Goal: Information Seeking & Learning: Learn about a topic

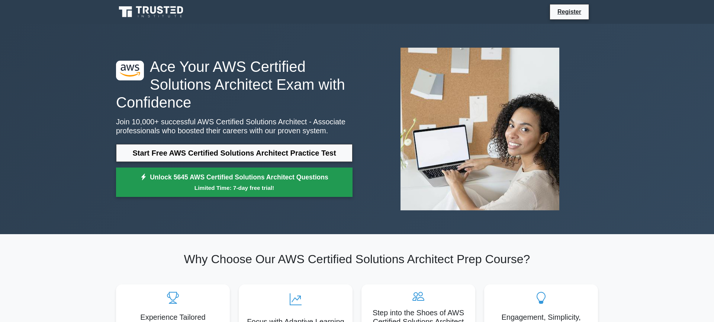
click at [235, 179] on link "Unlock 5645 AWS Certified Solutions Architect Questions Limited Time: 7-day fre…" at bounding box center [234, 182] width 236 height 30
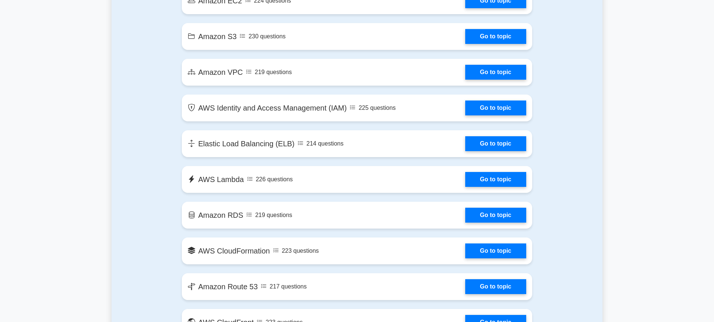
scroll to position [480, 0]
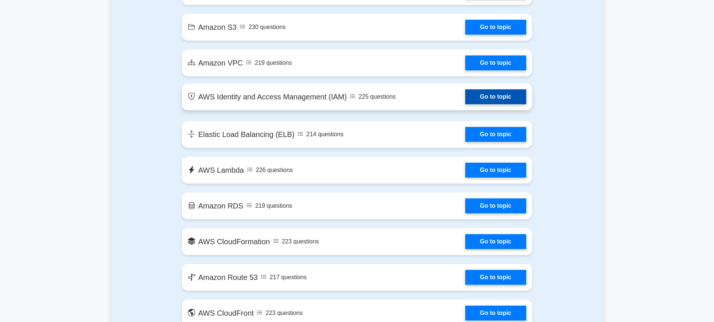
click at [465, 90] on link "Go to topic" at bounding box center [495, 96] width 61 height 15
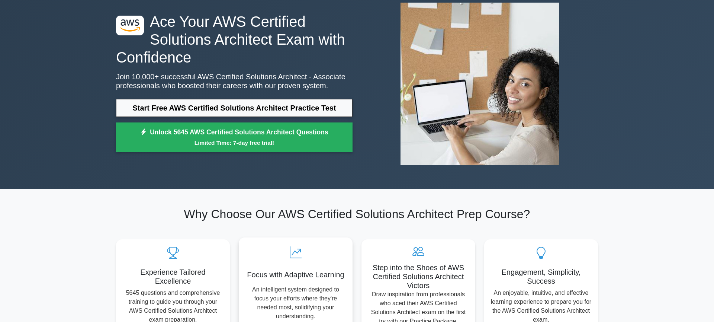
scroll to position [0, 0]
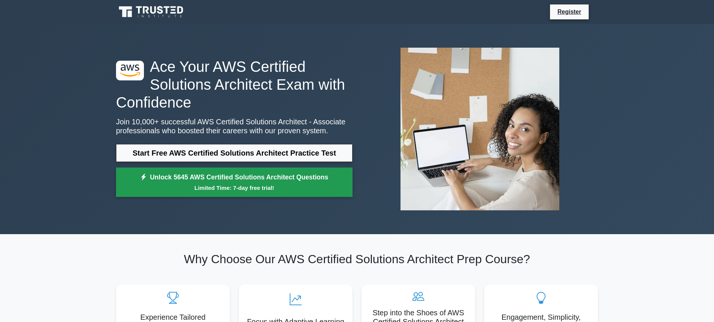
click at [225, 185] on small "Limited Time: 7-day free trial!" at bounding box center [234, 187] width 218 height 9
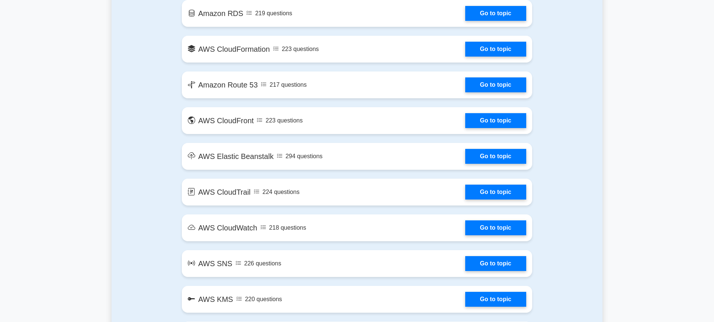
scroll to position [681, 0]
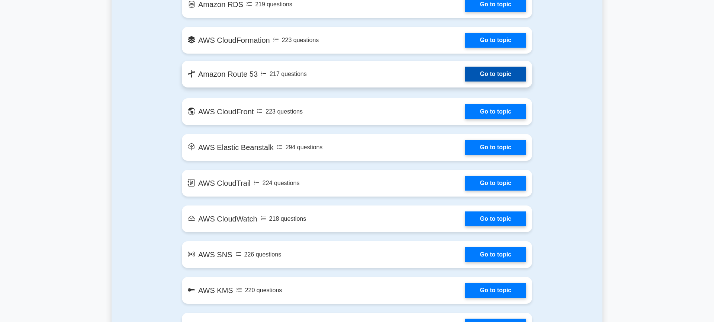
click at [508, 78] on link "Go to topic" at bounding box center [495, 74] width 61 height 15
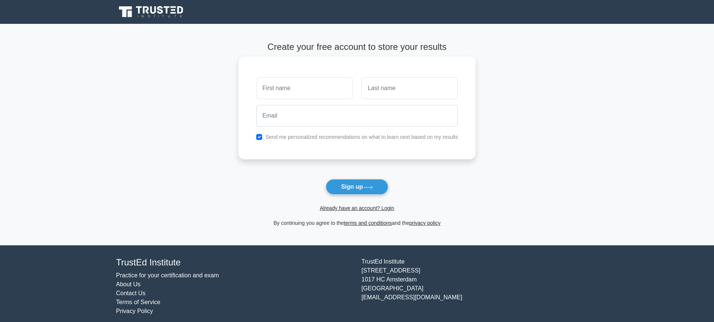
click at [295, 95] on input "text" at bounding box center [304, 88] width 96 height 22
type input "Diego"
type input "Pino"
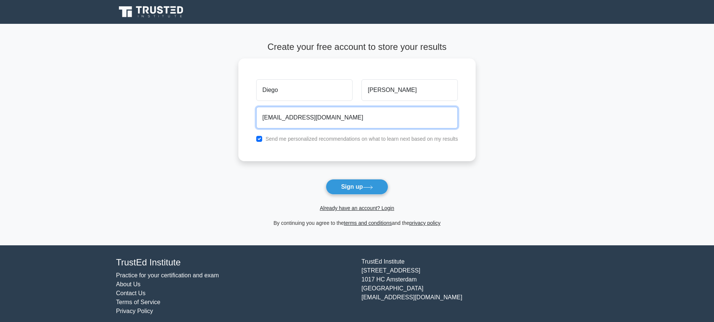
type input "dipinoar@gmail.com"
click at [255, 178] on form "Create your free account to store your results Diego Pino dipinoar@gmail.com Se…" at bounding box center [357, 134] width 238 height 185
click at [329, 143] on div "Diego Pino dipinoar@gmail.com Send me personalized recommendations on what to l…" at bounding box center [357, 107] width 238 height 103
click at [332, 140] on label "Send me personalized recommendations on what to learn next based on my results" at bounding box center [361, 137] width 193 height 6
click at [279, 132] on div "Send me personalized recommendations on what to learn next based on my results" at bounding box center [357, 136] width 211 height 9
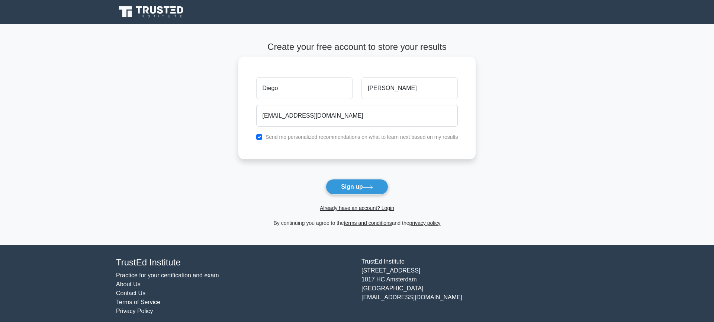
click at [264, 136] on div "Send me personalized recommendations on what to learn next based on my results" at bounding box center [357, 136] width 211 height 9
click at [260, 137] on input "checkbox" at bounding box center [259, 137] width 6 height 6
checkbox input "true"
click at [359, 185] on button "Sign up" at bounding box center [357, 187] width 62 height 16
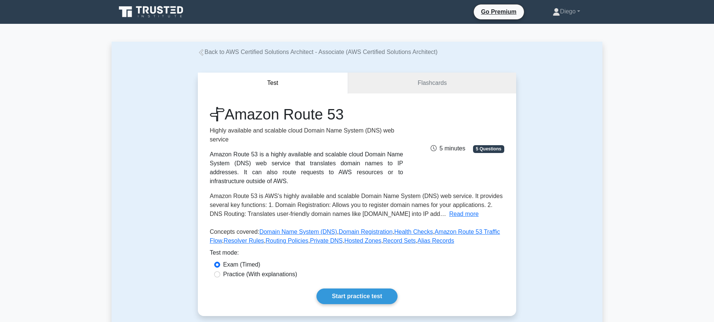
click at [253, 274] on label "Practice (With explanations)" at bounding box center [260, 273] width 74 height 9
click at [220, 274] on input "Practice (With explanations)" at bounding box center [217, 274] width 6 height 6
radio input "true"
click at [426, 86] on link "Flashcards" at bounding box center [432, 82] width 168 height 21
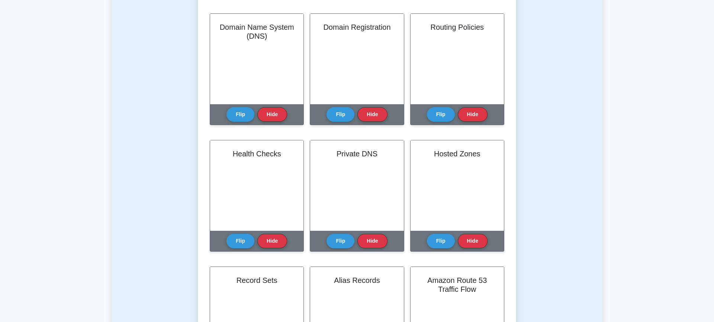
scroll to position [182, 0]
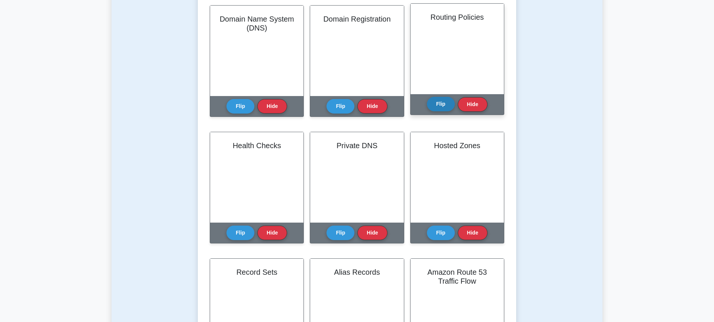
click at [437, 102] on button "Flip" at bounding box center [441, 104] width 28 height 14
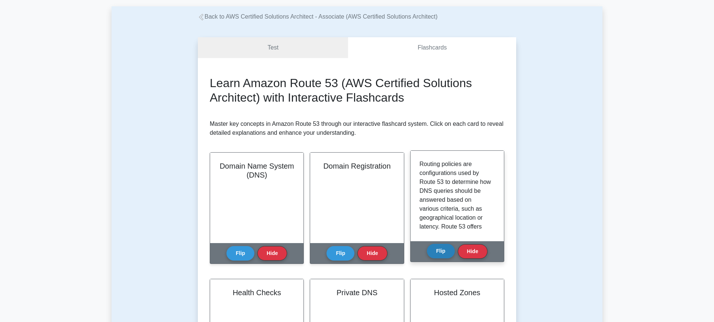
scroll to position [0, 0]
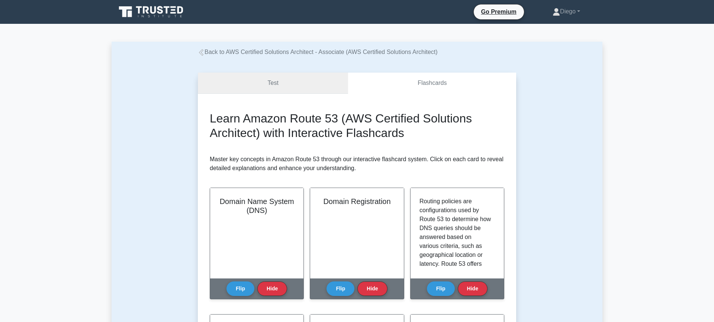
click at [271, 83] on link "Test" at bounding box center [273, 82] width 150 height 21
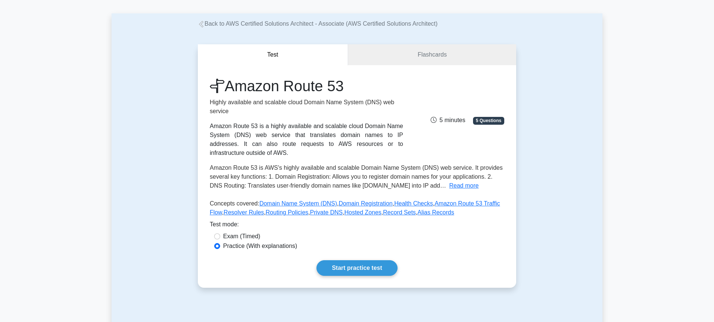
scroll to position [71, 0]
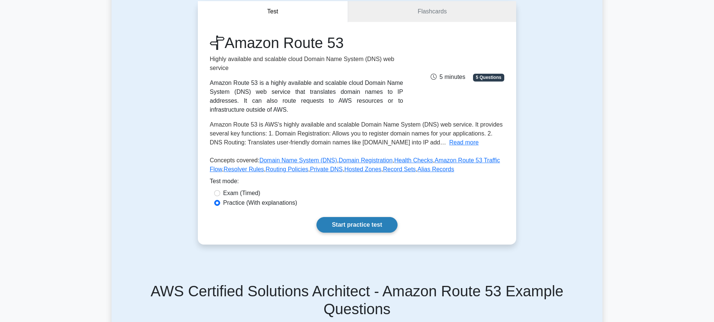
click at [362, 218] on link "Start practice test" at bounding box center [356, 225] width 81 height 16
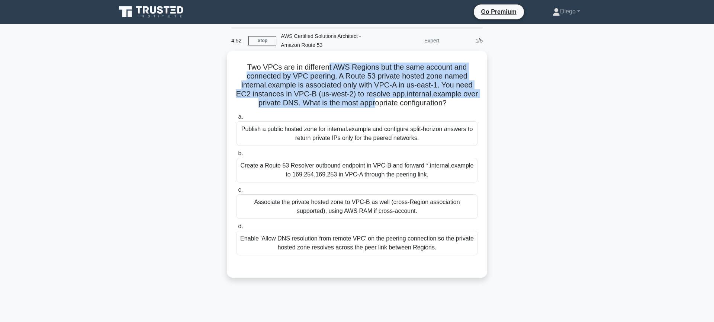
drag, startPoint x: 329, startPoint y: 66, endPoint x: 375, endPoint y: 102, distance: 59.0
click at [375, 102] on h5 "Two VPCs are in different AWS Regions but the same account and connected by VPC…" at bounding box center [357, 84] width 242 height 45
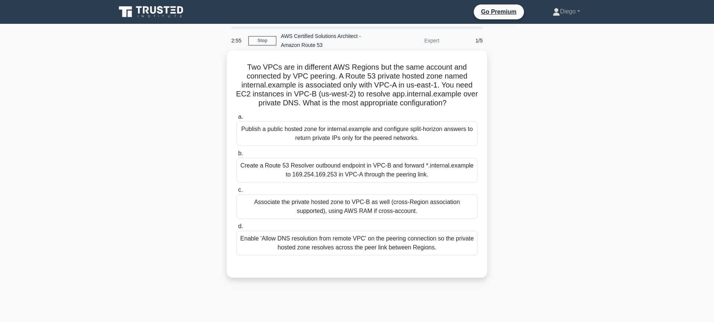
click at [421, 206] on div "Associate the private hosted zone to VPC-B as well (cross-Region association su…" at bounding box center [356, 206] width 241 height 25
click at [236, 192] on input "c. Associate the private hosted zone to VPC-B as well (cross-Region association…" at bounding box center [236, 189] width 0 height 5
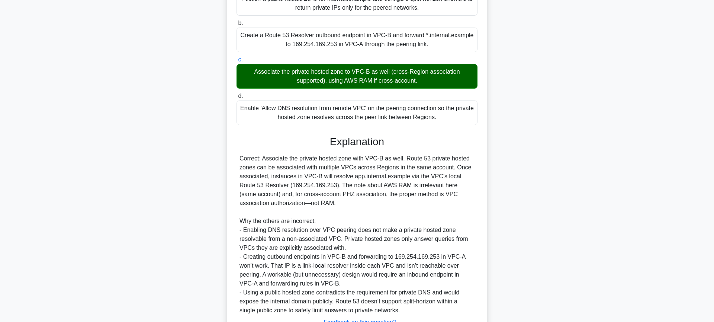
scroll to position [191, 0]
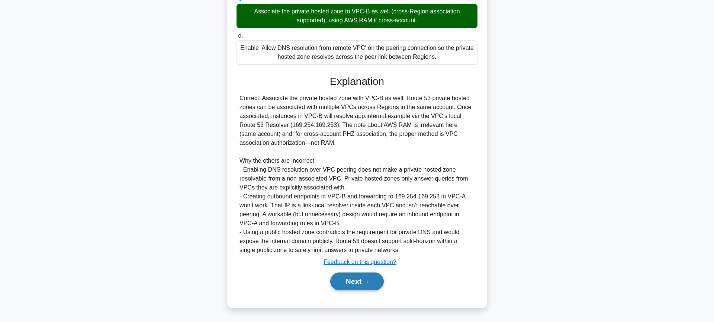
click at [366, 280] on icon at bounding box center [365, 282] width 7 height 4
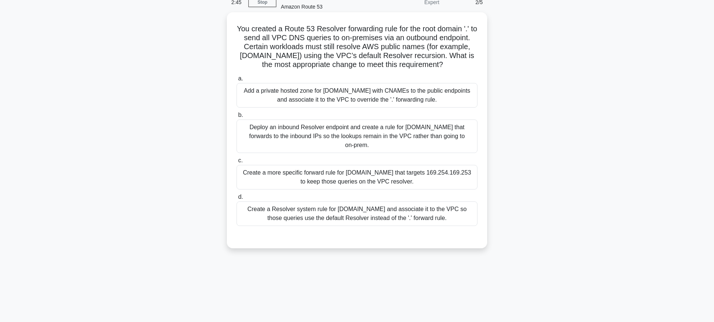
scroll to position [0, 0]
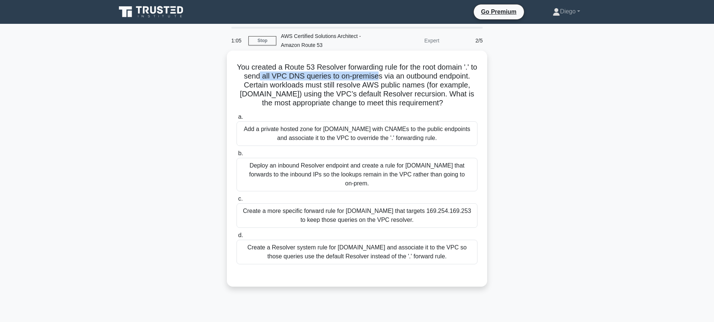
drag, startPoint x: 265, startPoint y: 75, endPoint x: 375, endPoint y: 77, distance: 109.7
click at [375, 77] on h5 "You created a Route 53 Resolver forwarding rule for the root domain '.' to send…" at bounding box center [357, 84] width 242 height 45
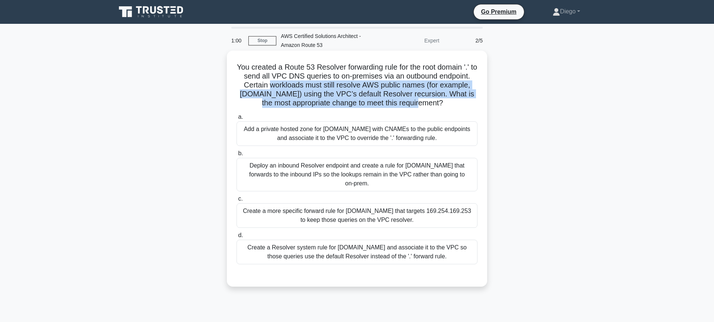
drag, startPoint x: 272, startPoint y: 87, endPoint x: 408, endPoint y: 106, distance: 137.3
click at [408, 106] on h5 "You created a Route 53 Resolver forwarding rule for the root domain '.' to send…" at bounding box center [357, 84] width 242 height 45
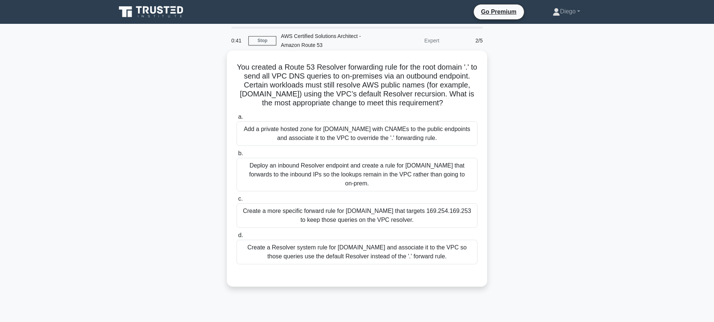
click at [351, 180] on div "Deploy an inbound Resolver endpoint and create a rule for amazonaws.com that fo…" at bounding box center [356, 174] width 241 height 33
click at [236, 156] on input "b. Deploy an inbound Resolver endpoint and create a rule for amazonaws.com that…" at bounding box center [236, 153] width 0 height 5
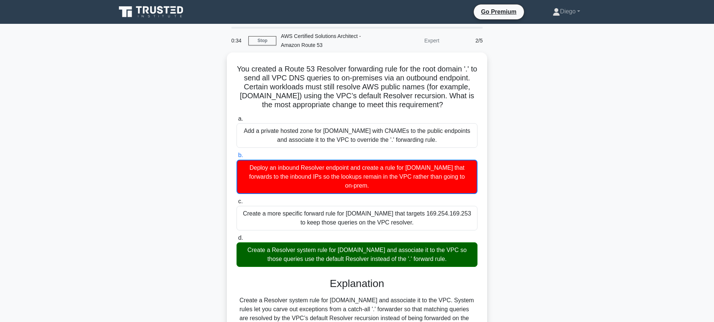
click at [151, 12] on icon at bounding box center [154, 9] width 6 height 7
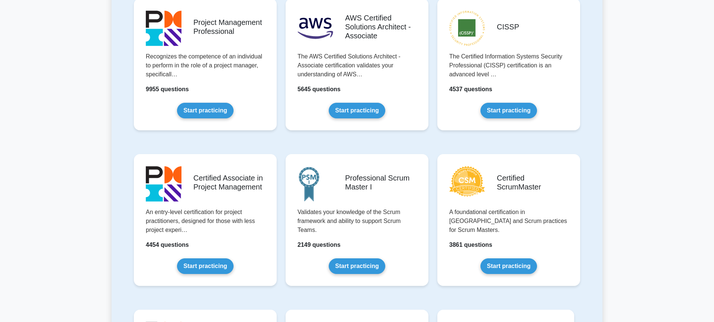
scroll to position [176, 0]
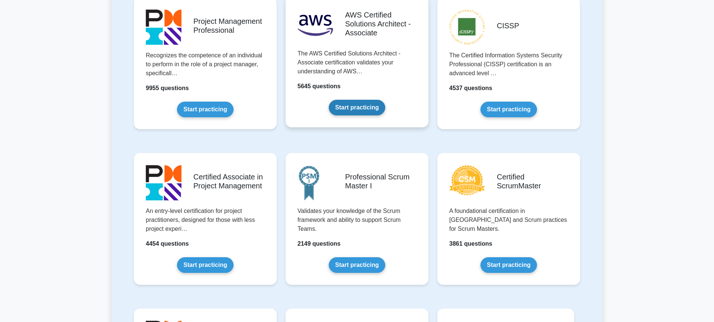
click at [373, 107] on link "Start practicing" at bounding box center [357, 108] width 56 height 16
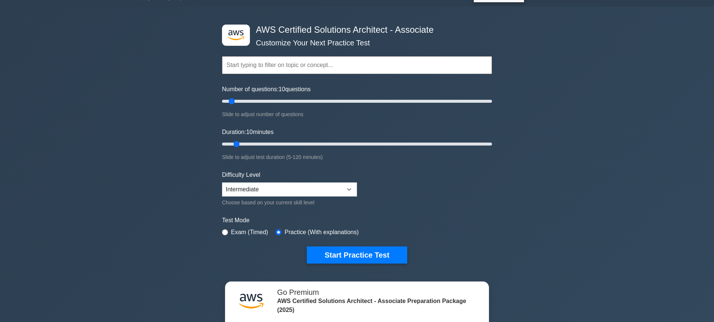
scroll to position [4, 0]
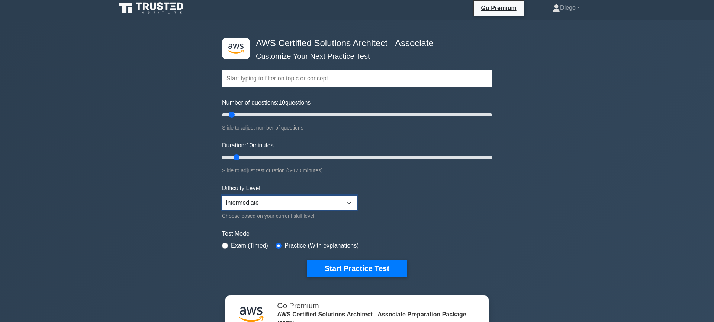
click at [315, 206] on select "Beginner Intermediate Expert" at bounding box center [289, 203] width 135 height 14
select select "expert"
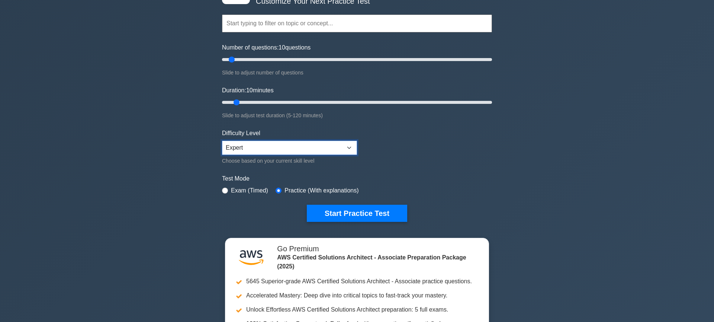
scroll to position [69, 0]
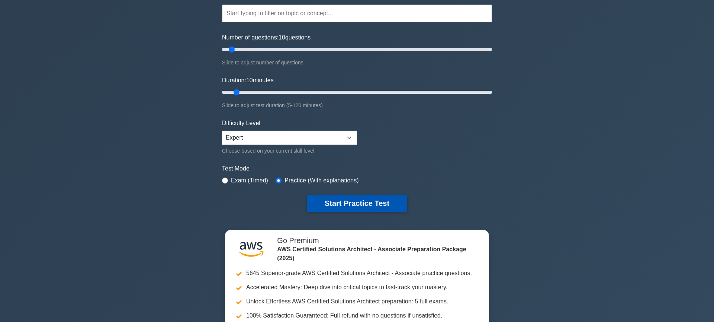
click at [337, 197] on button "Start Practice Test" at bounding box center [357, 202] width 100 height 17
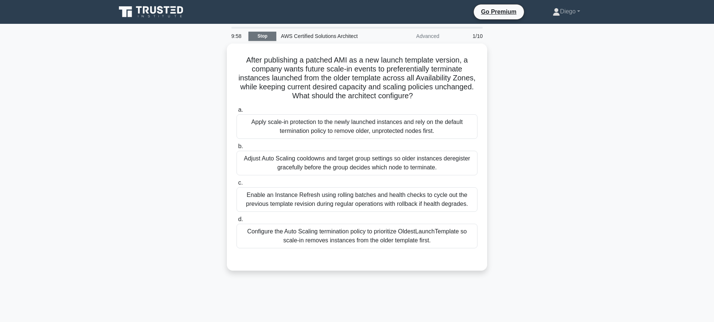
click at [250, 35] on link "Stop" at bounding box center [262, 36] width 28 height 9
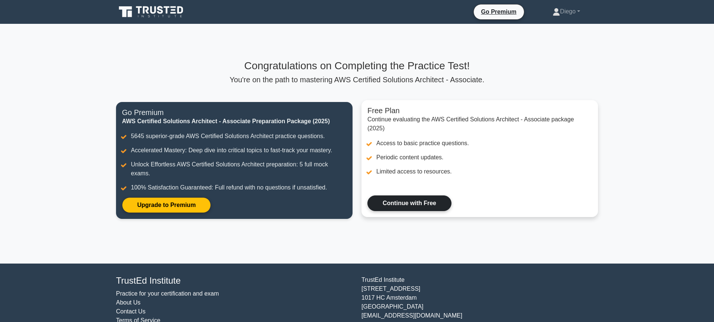
click at [421, 198] on link "Continue with Free" at bounding box center [409, 203] width 84 height 16
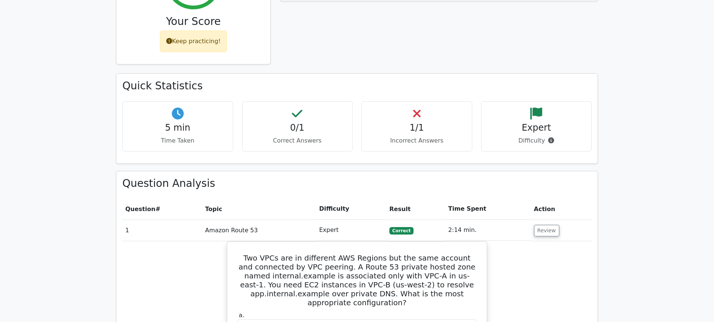
scroll to position [360, 0]
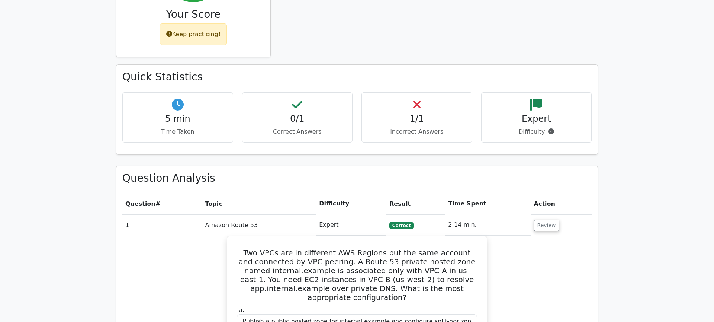
click at [410, 92] on div "1/1 Incorrect Answers" at bounding box center [416, 117] width 111 height 50
click at [424, 113] on h4 "1/1" at bounding box center [417, 118] width 98 height 11
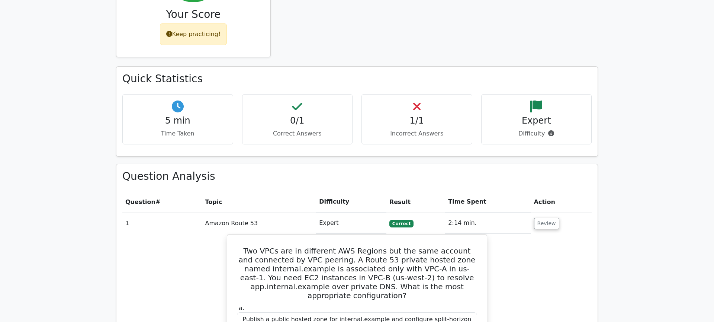
click at [402, 212] on td "Correct" at bounding box center [415, 222] width 59 height 21
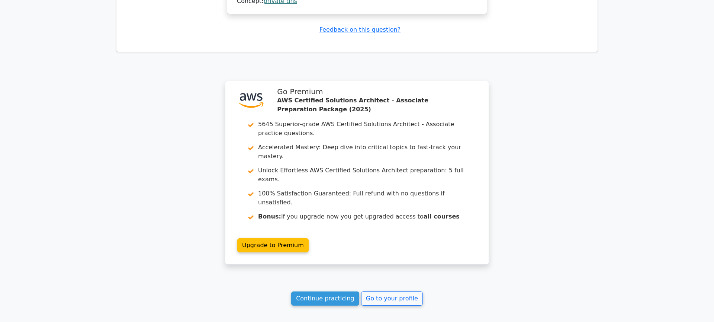
scroll to position [1004, 0]
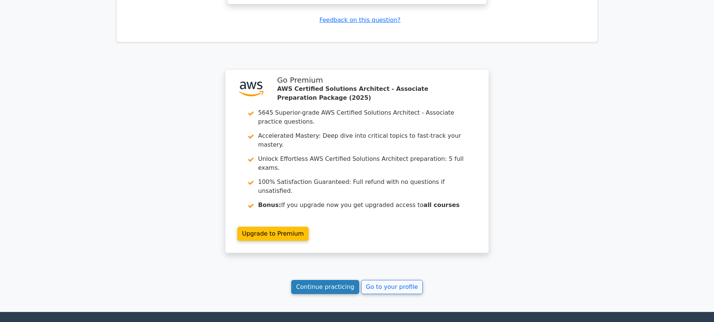
click at [339, 280] on link "Continue practicing" at bounding box center [325, 287] width 68 height 14
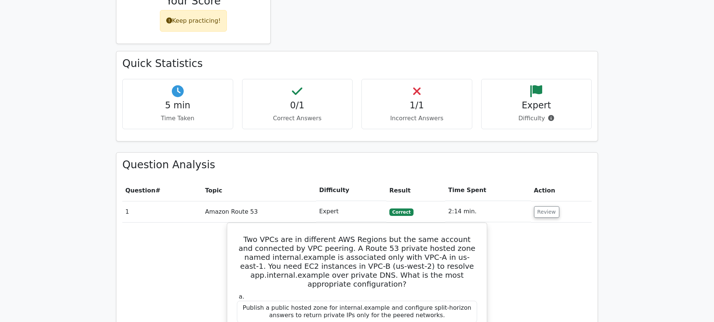
scroll to position [359, 0]
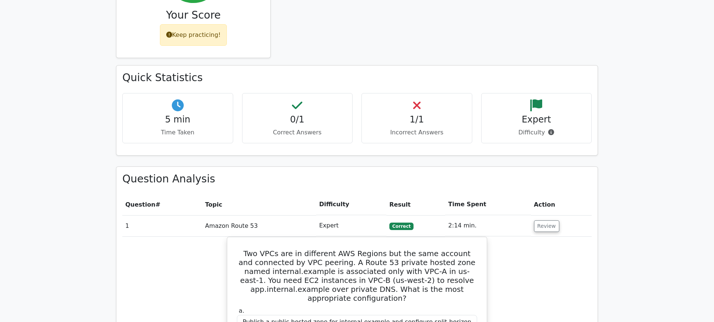
click at [420, 114] on h4 "1/1" at bounding box center [417, 119] width 98 height 11
click at [419, 114] on h4 "1/1" at bounding box center [417, 119] width 98 height 11
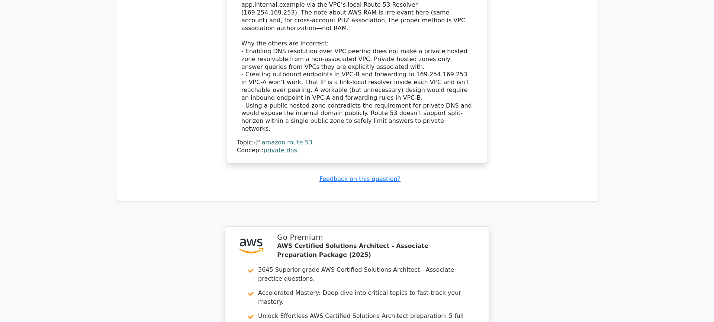
scroll to position [1004, 0]
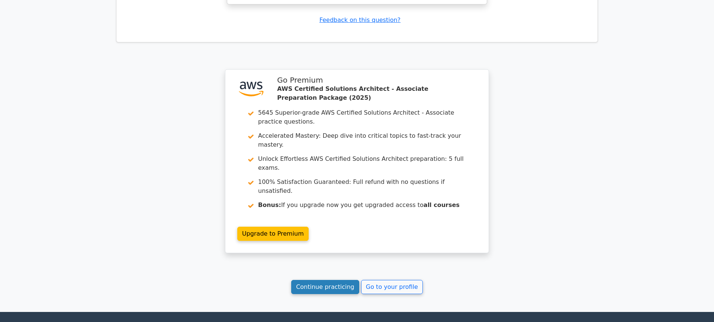
click at [335, 280] on link "Continue practicing" at bounding box center [325, 287] width 68 height 14
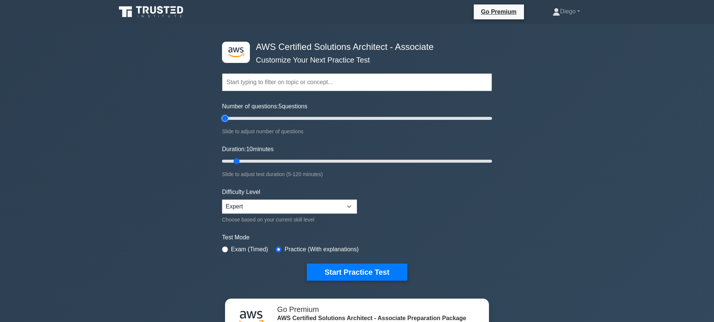
type input "5"
click at [227, 120] on input "Number of questions: 5 questions" at bounding box center [357, 118] width 270 height 9
click at [274, 207] on select "Beginner Intermediate Expert" at bounding box center [289, 206] width 135 height 14
click at [336, 275] on button "Start Practice Test" at bounding box center [357, 271] width 100 height 17
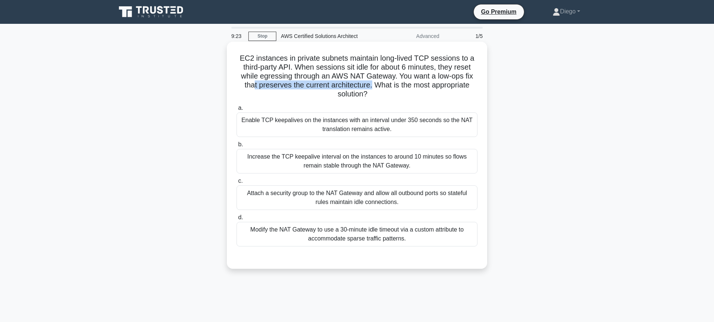
drag, startPoint x: 255, startPoint y: 88, endPoint x: 371, endPoint y: 86, distance: 116.7
click at [371, 86] on h5 "EC2 instances in private subnets maintain long-lived TCP sessions to a third-pa…" at bounding box center [357, 76] width 242 height 45
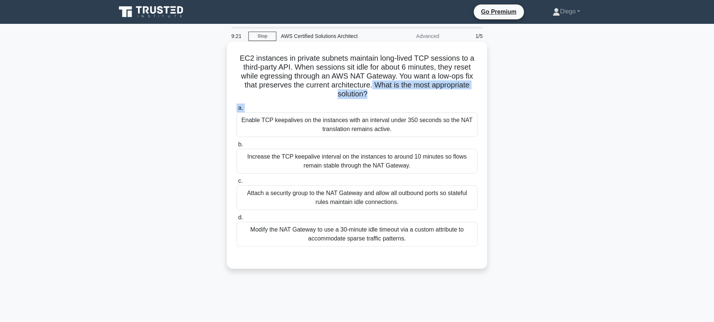
drag, startPoint x: 371, startPoint y: 86, endPoint x: 373, endPoint y: 104, distance: 18.3
click at [373, 104] on div "EC2 instances in private subnets maintain long-lived TCP sessions to a third-pa…" at bounding box center [357, 155] width 254 height 221
click at [415, 235] on div "Modify the NAT Gateway to use a 30-minute idle timeout via a custom attribute t…" at bounding box center [356, 234] width 241 height 25
click at [236, 220] on input "d. Modify the NAT Gateway to use a 30-minute idle timeout via a custom attribut…" at bounding box center [236, 217] width 0 height 5
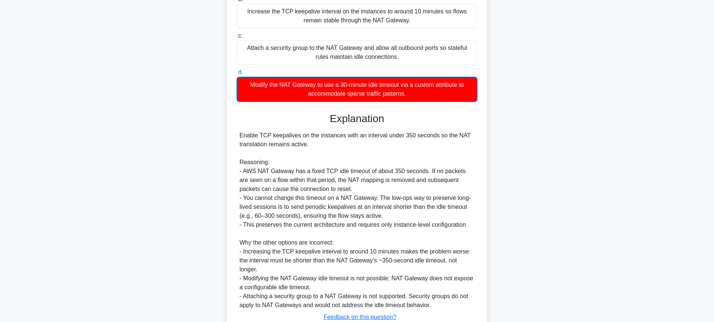
scroll to position [161, 0]
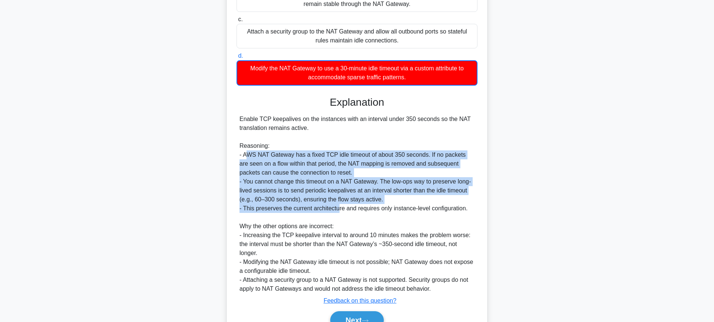
drag, startPoint x: 247, startPoint y: 155, endPoint x: 340, endPoint y: 210, distance: 107.9
click at [340, 210] on div "Enable TCP keepalives on the instances with an interval under 350 seconds so th…" at bounding box center [356, 203] width 235 height 178
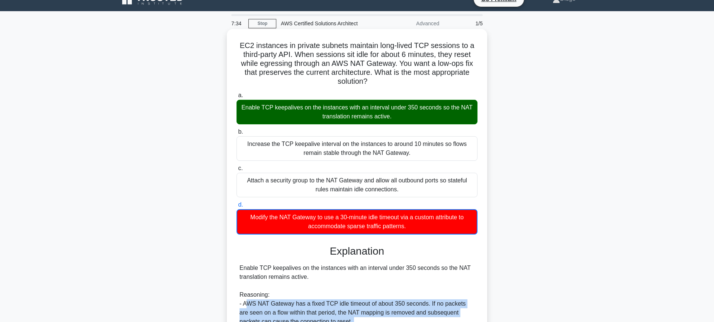
scroll to position [0, 0]
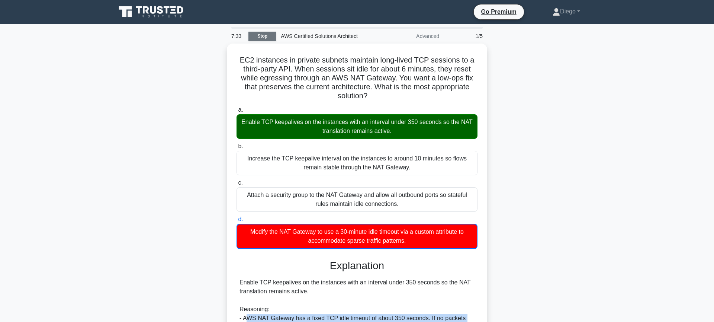
click at [269, 37] on link "Stop" at bounding box center [262, 36] width 28 height 9
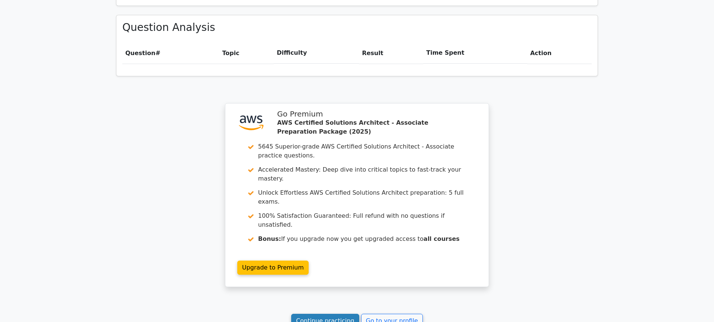
scroll to position [508, 0]
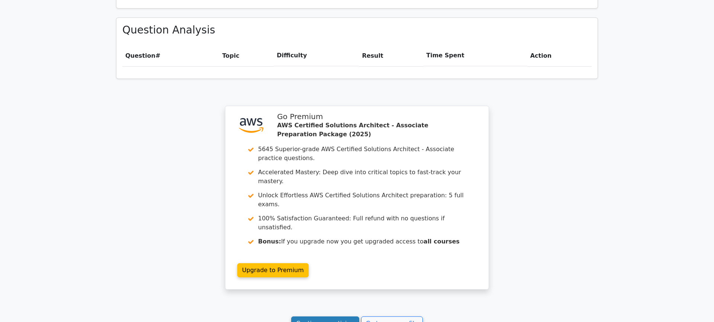
click at [332, 316] on link "Continue practicing" at bounding box center [325, 323] width 68 height 14
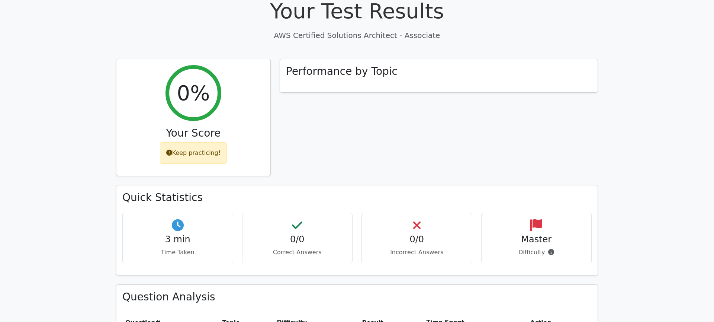
scroll to position [202, 0]
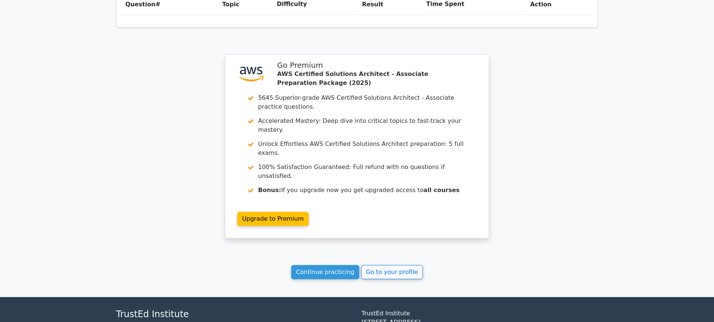
scroll to position [569, 0]
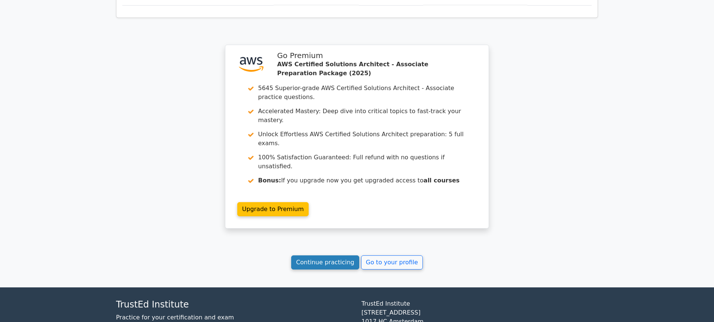
click at [336, 255] on link "Continue practicing" at bounding box center [325, 262] width 68 height 14
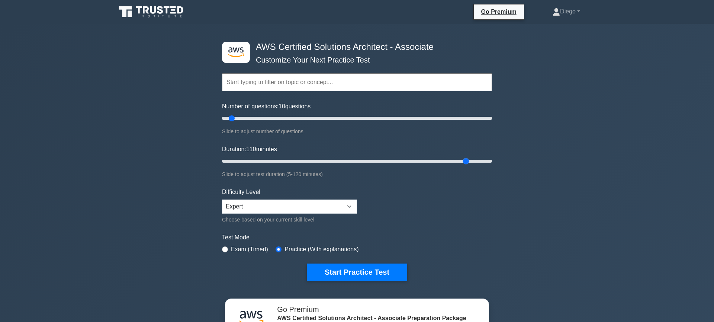
drag, startPoint x: 240, startPoint y: 160, endPoint x: 471, endPoint y: 153, distance: 230.9
click at [471, 156] on input "Duration: 110 minutes" at bounding box center [357, 160] width 270 height 9
drag, startPoint x: 465, startPoint y: 161, endPoint x: 498, endPoint y: 161, distance: 32.3
type input "120"
click at [492, 161] on input "Duration: 115 minutes" at bounding box center [357, 160] width 270 height 9
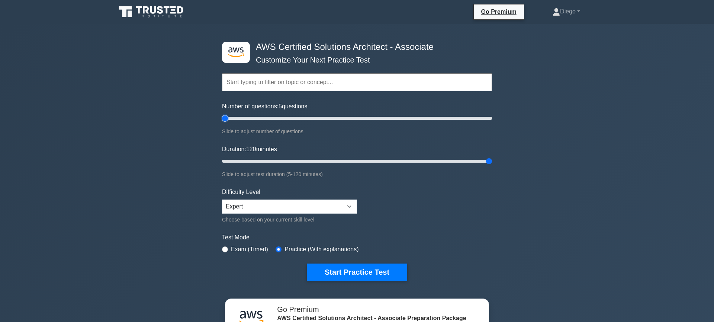
drag, startPoint x: 234, startPoint y: 118, endPoint x: 224, endPoint y: 118, distance: 9.7
type input "5"
click at [224, 118] on input "Number of questions: 5 questions" at bounding box center [357, 118] width 270 height 9
click at [348, 277] on button "Start Practice Test" at bounding box center [357, 271] width 100 height 17
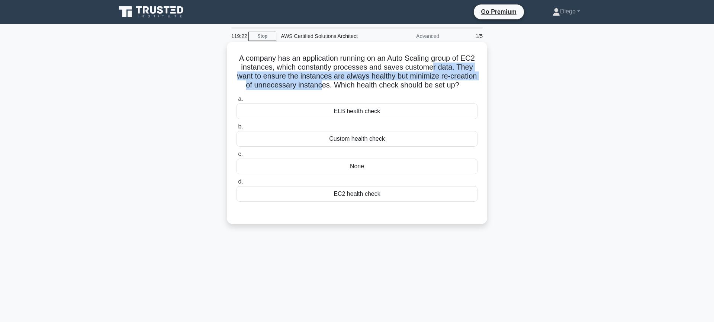
drag, startPoint x: 320, startPoint y: 86, endPoint x: 431, endPoint y: 69, distance: 112.1
click at [431, 69] on h5 "A company has an application running on an Auto Scaling group of EC2 instances,…" at bounding box center [357, 72] width 242 height 36
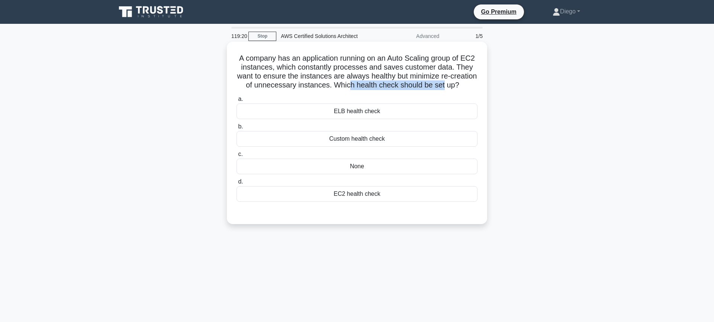
drag, startPoint x: 349, startPoint y: 87, endPoint x: 442, endPoint y: 87, distance: 92.2
click at [442, 87] on h5 "A company has an application running on an Auto Scaling group of EC2 instances,…" at bounding box center [357, 72] width 242 height 36
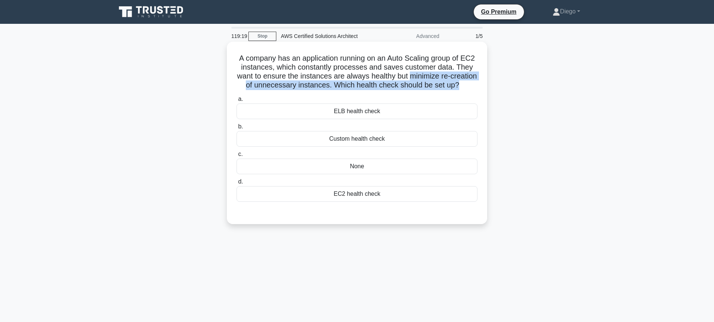
drag, startPoint x: 457, startPoint y: 88, endPoint x: 411, endPoint y: 73, distance: 48.8
click at [411, 73] on h5 "A company has an application running on an Auto Scaling group of EC2 instances,…" at bounding box center [357, 72] width 242 height 36
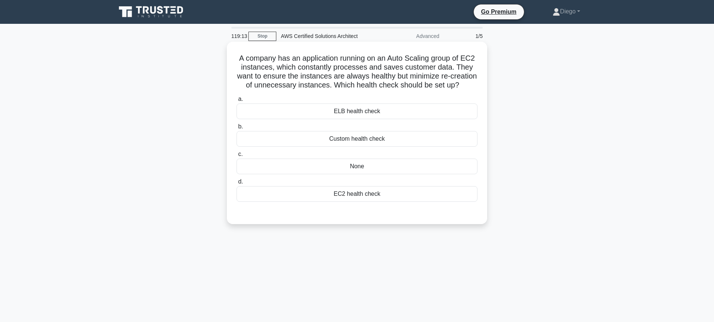
click at [321, 75] on h5 "A company has an application running on an Auto Scaling group of EC2 instances,…" at bounding box center [357, 72] width 242 height 36
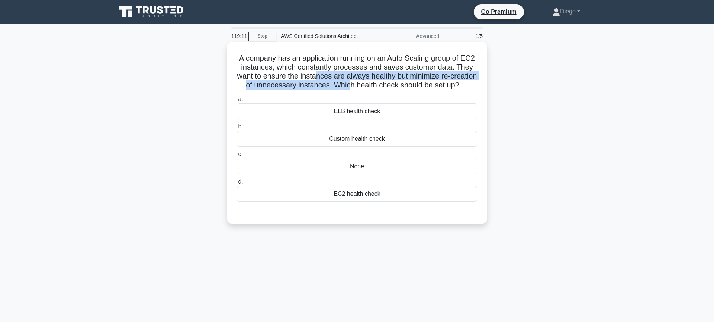
drag, startPoint x: 316, startPoint y: 77, endPoint x: 349, endPoint y: 85, distance: 34.6
click at [349, 85] on h5 "A company has an application running on an Auto Scaling group of EC2 instances,…" at bounding box center [357, 72] width 242 height 36
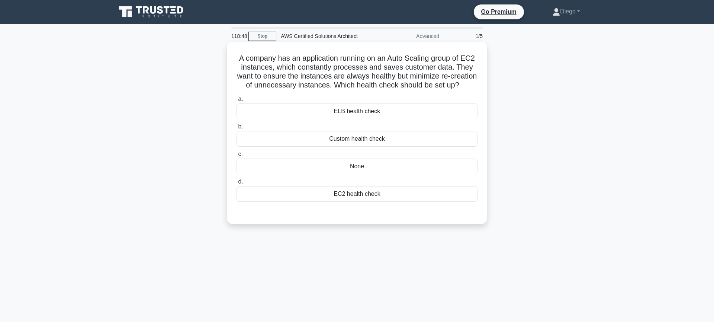
click at [346, 114] on div "ELB health check" at bounding box center [356, 111] width 241 height 16
click at [236, 101] on input "a. ELB health check" at bounding box center [236, 99] width 0 height 5
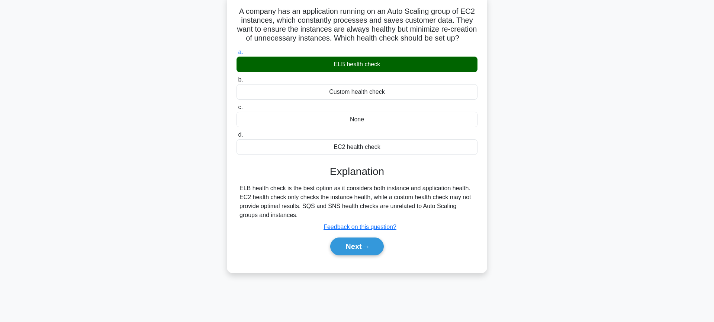
scroll to position [52, 0]
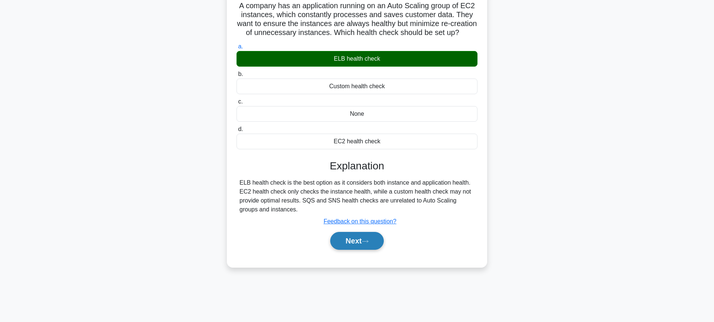
click at [357, 240] on button "Next" at bounding box center [356, 241] width 53 height 18
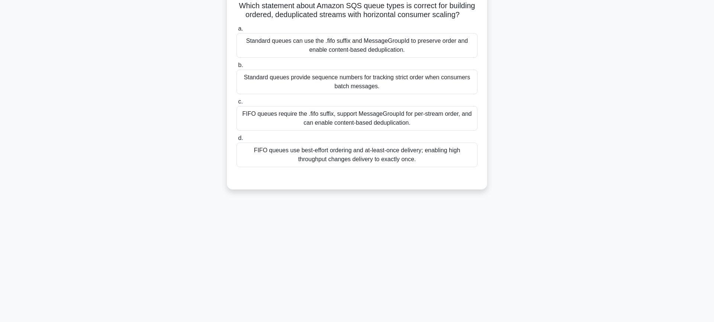
scroll to position [0, 0]
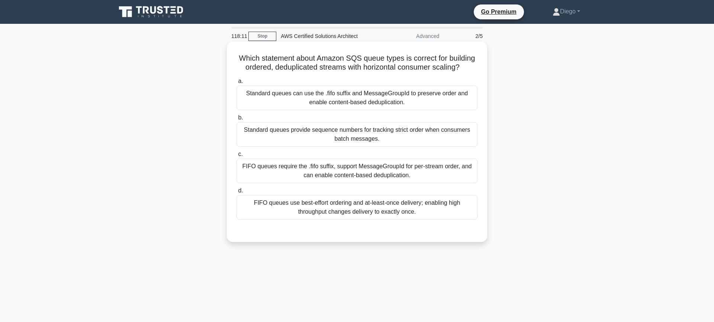
click at [284, 66] on h5 "Which statement about Amazon SQS queue types is correct for building ordered, d…" at bounding box center [357, 63] width 242 height 19
copy h5 "deduplicated"
click at [452, 158] on label "c. FIFO queues require the .fifo suffix, support MessageGroupId for per-stream …" at bounding box center [356, 165] width 241 height 33
click at [236, 156] on input "c. FIFO queues require the .fifo suffix, support MessageGroupId for per-stream …" at bounding box center [236, 154] width 0 height 5
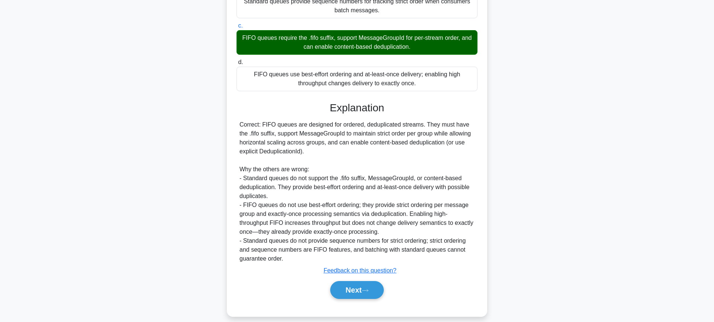
scroll to position [137, 0]
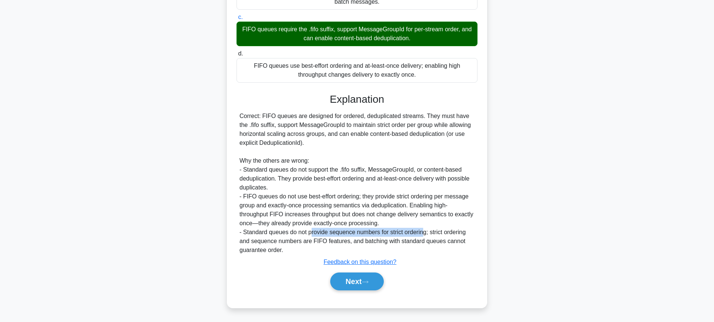
drag, startPoint x: 311, startPoint y: 231, endPoint x: 422, endPoint y: 234, distance: 110.8
click at [422, 234] on div "Correct: FIFO queues are designed for ordered, deduplicated streams. They must …" at bounding box center [356, 183] width 235 height 143
drag, startPoint x: 297, startPoint y: 238, endPoint x: 389, endPoint y: 242, distance: 91.9
click at [389, 242] on div "Correct: FIFO queues are designed for ordered, deduplicated streams. They must …" at bounding box center [356, 183] width 235 height 143
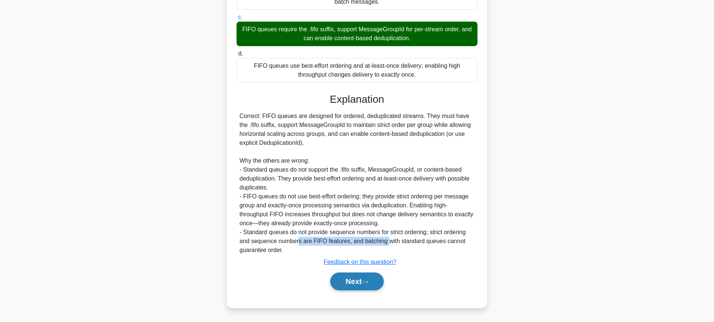
click at [353, 278] on button "Next" at bounding box center [356, 281] width 53 height 18
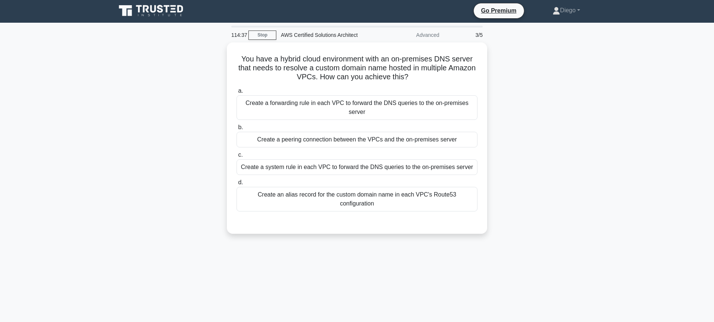
scroll to position [0, 0]
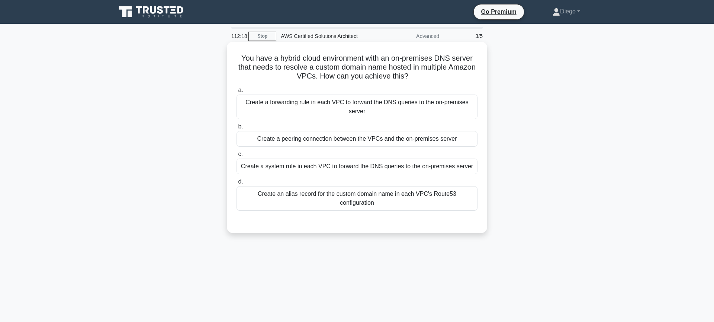
click at [363, 196] on div "Create an alias record for the custom domain name in each VPC's Route53 configu…" at bounding box center [356, 198] width 241 height 25
click at [236, 184] on input "d. Create an alias record for the custom domain name in each VPC's Route53 conf…" at bounding box center [236, 181] width 0 height 5
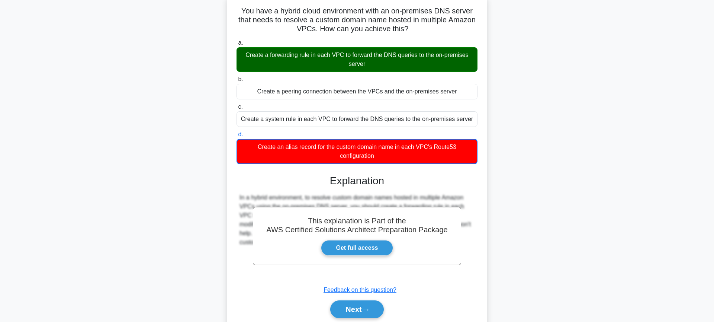
scroll to position [80, 0]
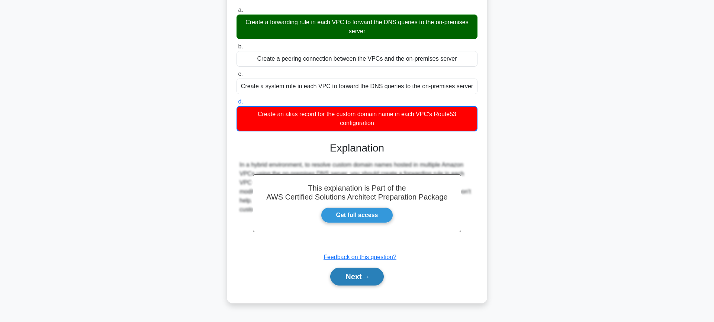
click at [352, 267] on button "Next" at bounding box center [356, 276] width 53 height 18
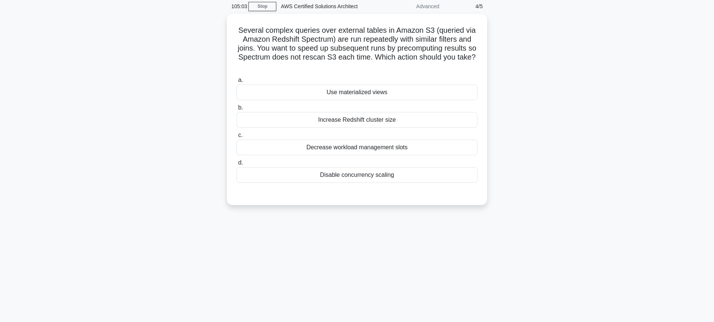
scroll to position [3, 0]
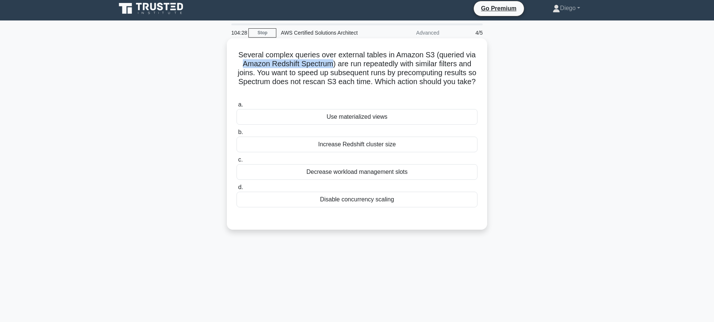
drag, startPoint x: 240, startPoint y: 64, endPoint x: 329, endPoint y: 64, distance: 88.8
click at [329, 64] on h5 "Several complex queries over external tables in Amazon S3 (queried via Amazon R…" at bounding box center [357, 72] width 242 height 45
copy h5 "Amazon Redshift Spectrum"
click at [360, 113] on div "Use materialized views" at bounding box center [356, 117] width 241 height 16
click at [358, 118] on div "Use materialized views" at bounding box center [356, 117] width 241 height 16
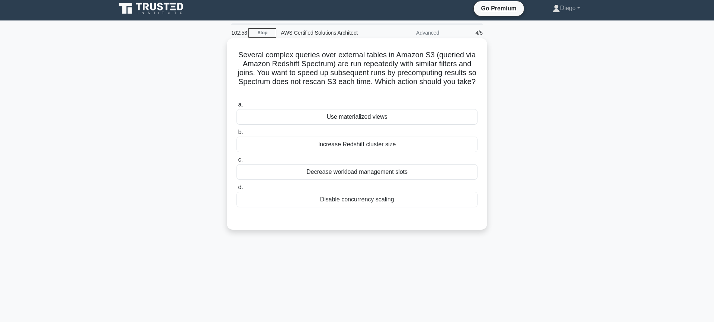
click at [236, 107] on input "a. Use materialized views" at bounding box center [236, 104] width 0 height 5
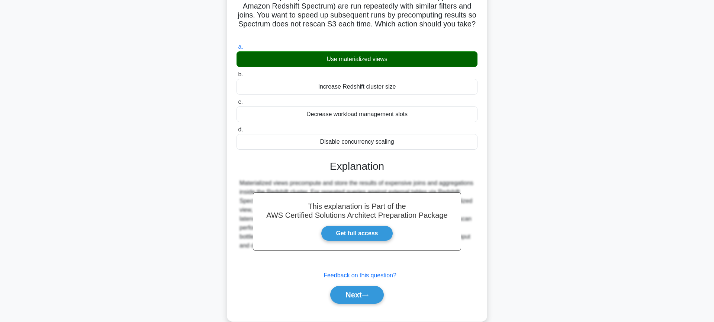
scroll to position [80, 0]
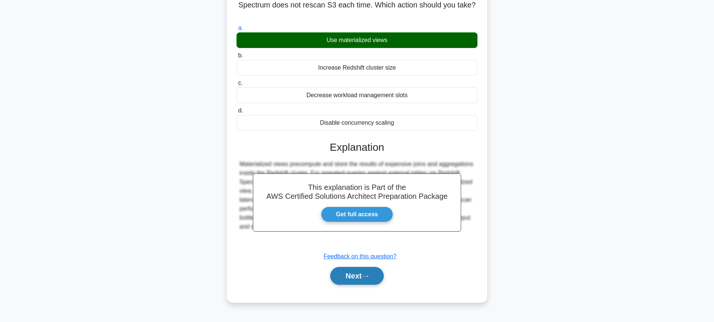
click at [364, 275] on icon at bounding box center [365, 276] width 7 height 4
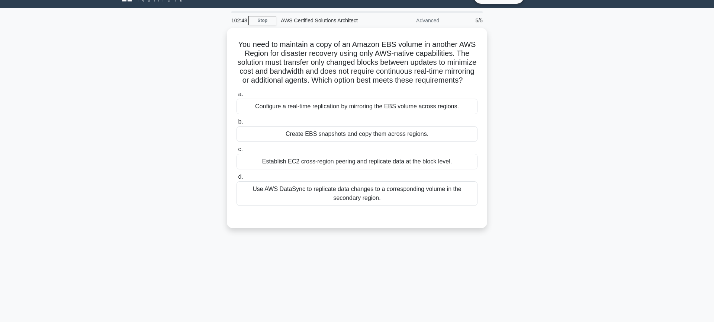
scroll to position [0, 0]
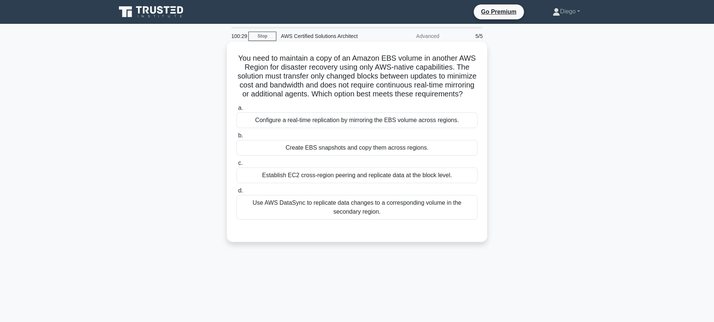
click at [409, 209] on div "Use AWS DataSync to replicate data changes to a corresponding volume in the sec…" at bounding box center [356, 207] width 241 height 25
click at [236, 193] on input "d. Use AWS DataSync to replicate data changes to a corresponding volume in the …" at bounding box center [236, 190] width 0 height 5
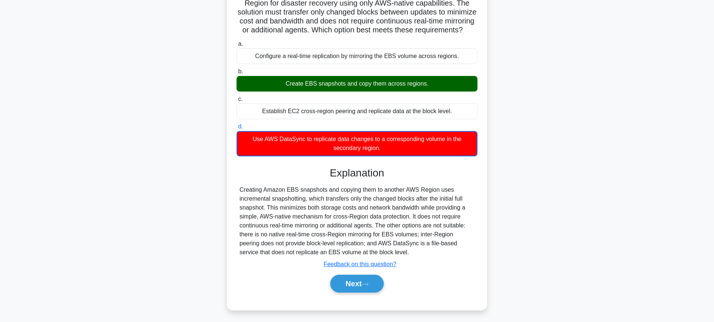
scroll to position [80, 0]
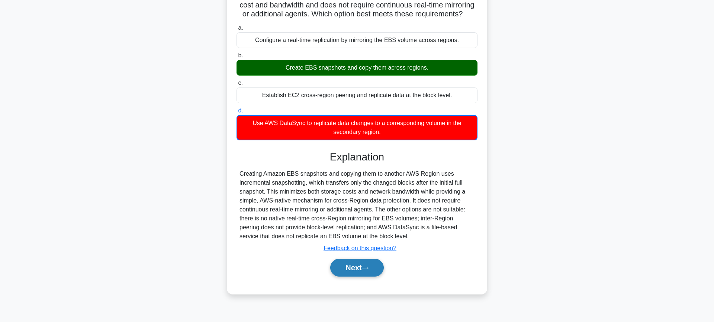
click at [355, 268] on button "Next" at bounding box center [356, 267] width 53 height 18
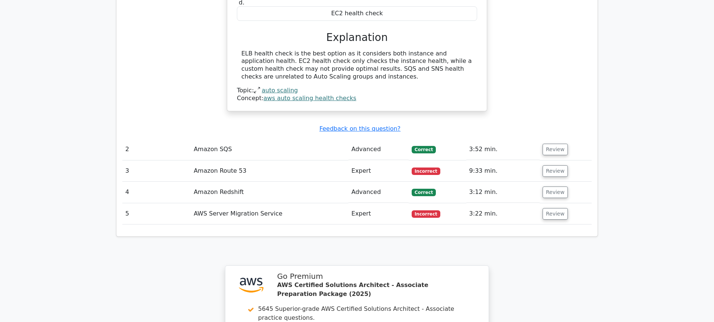
scroll to position [746, 0]
click at [539, 139] on td "Review" at bounding box center [565, 149] width 52 height 21
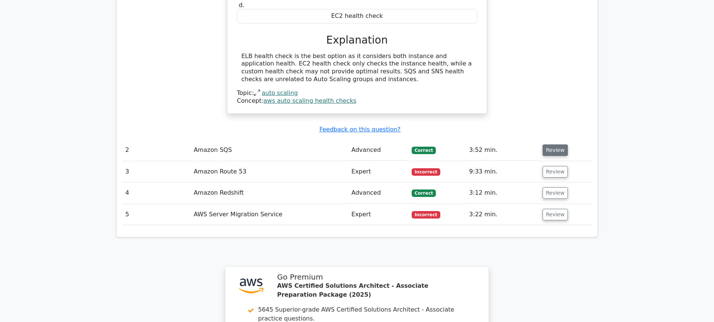
click at [548, 144] on button "Review" at bounding box center [554, 150] width 25 height 12
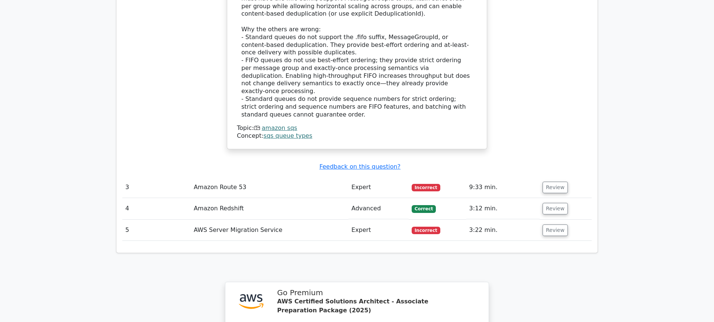
scroll to position [1118, 0]
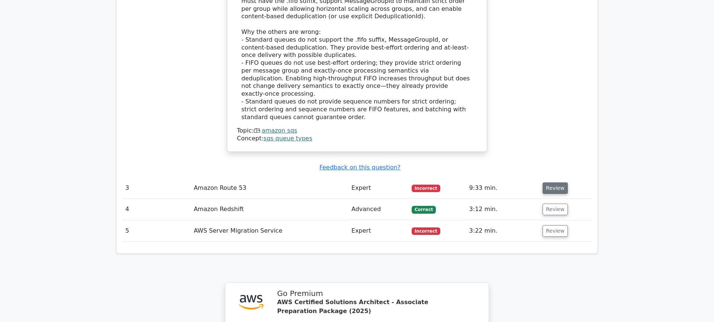
click at [558, 182] on button "Review" at bounding box center [554, 188] width 25 height 12
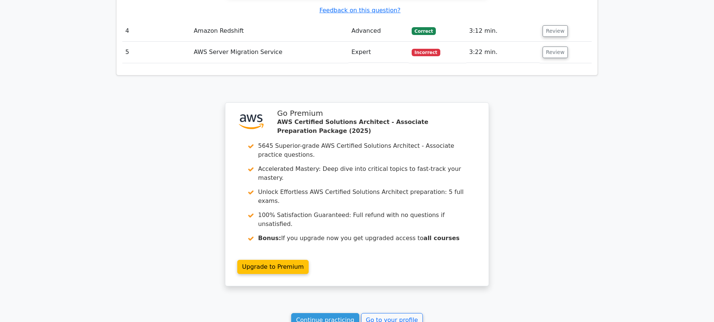
scroll to position [1663, 0]
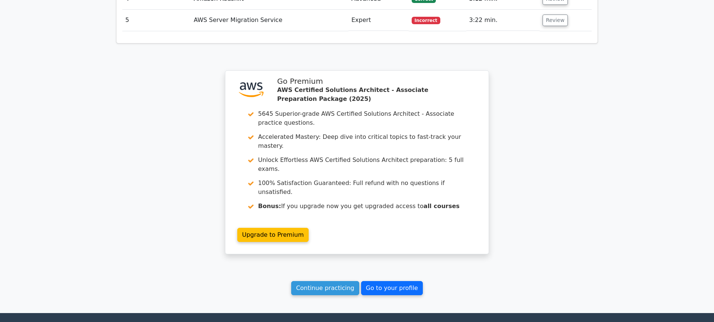
click at [390, 281] on link "Go to your profile" at bounding box center [392, 288] width 62 height 14
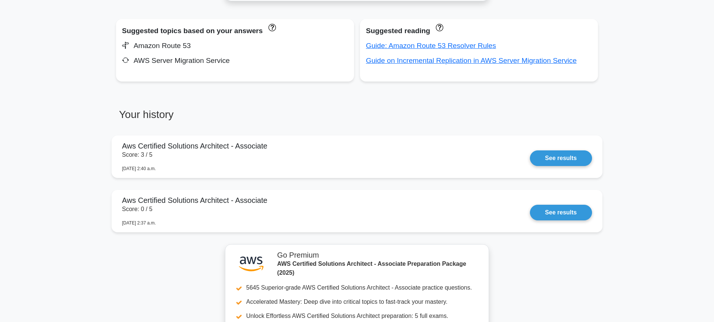
scroll to position [493, 0]
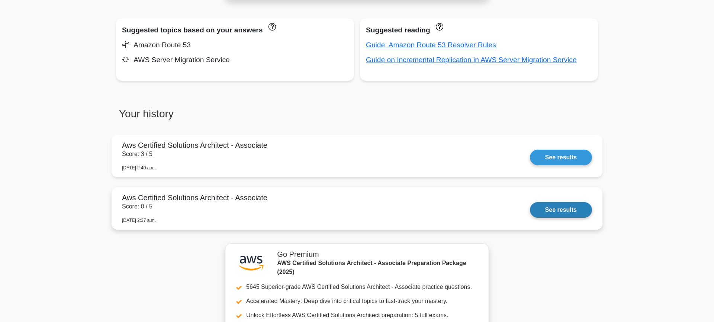
click at [568, 214] on link "See results" at bounding box center [561, 210] width 62 height 16
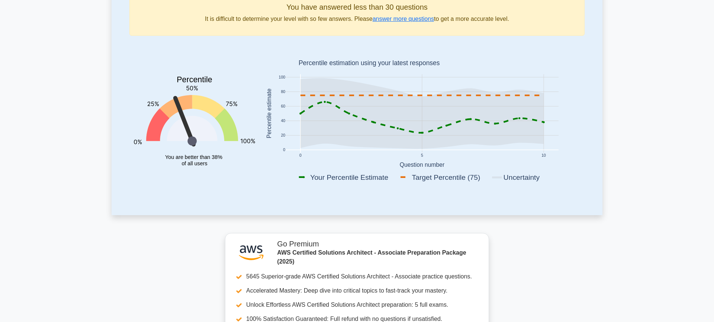
scroll to position [0, 0]
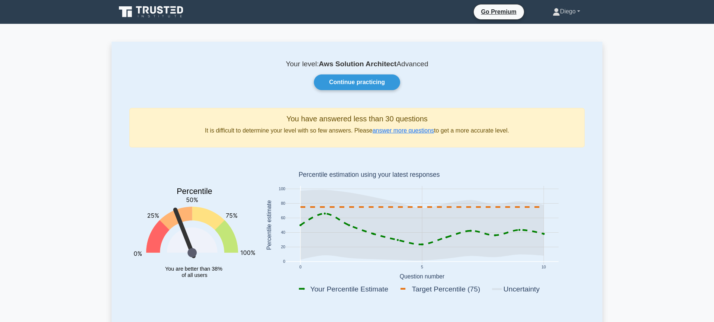
click at [578, 13] on link "Diego" at bounding box center [565, 11] width 63 height 15
